Goal: Information Seeking & Learning: Find specific page/section

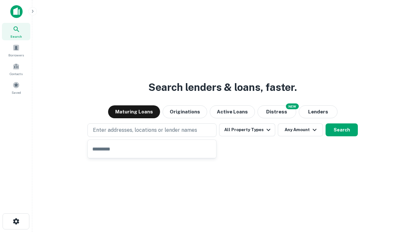
type input "**********"
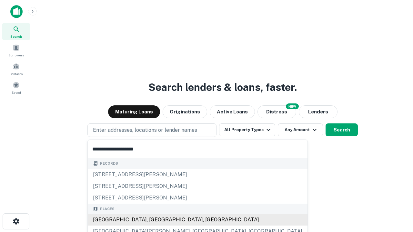
click at [154, 220] on div "[GEOGRAPHIC_DATA], [GEOGRAPHIC_DATA], [GEOGRAPHIC_DATA]" at bounding box center [198, 220] width 220 height 12
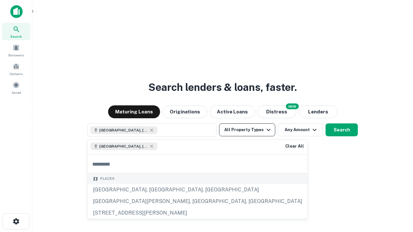
click at [247, 130] on button "All Property Types" at bounding box center [247, 130] width 56 height 13
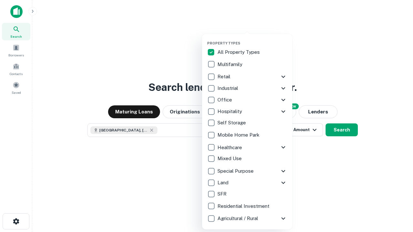
click at [252, 39] on button "button" at bounding box center [252, 39] width 90 height 0
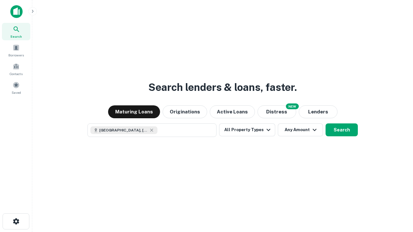
scroll to position [10, 0]
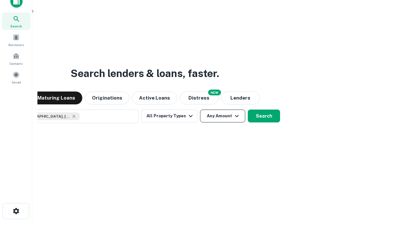
click at [200, 110] on button "Any Amount" at bounding box center [222, 116] width 45 height 13
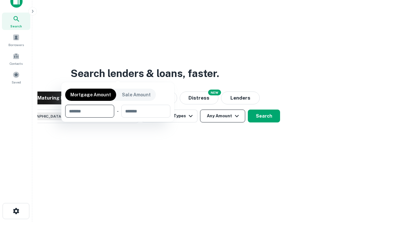
scroll to position [46, 183]
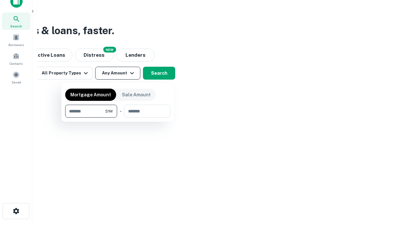
type input "*******"
click at [118, 118] on button "button" at bounding box center [117, 118] width 105 height 0
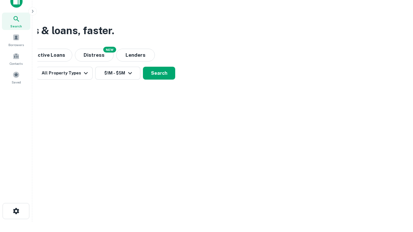
scroll to position [10, 0]
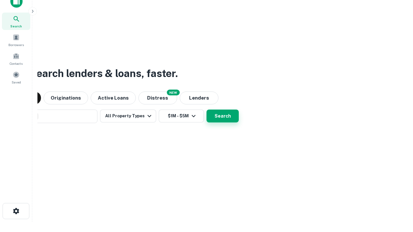
click at [207, 110] on button "Search" at bounding box center [223, 116] width 32 height 13
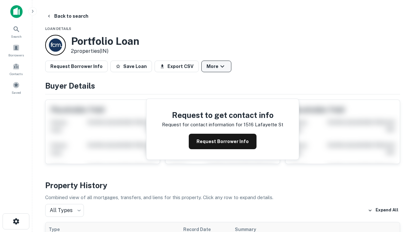
click at [216, 67] on button "More" at bounding box center [216, 67] width 30 height 12
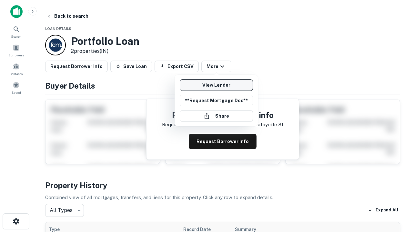
click at [216, 85] on link "View Lender" at bounding box center [216, 85] width 73 height 12
